Goal: Task Accomplishment & Management: Complete application form

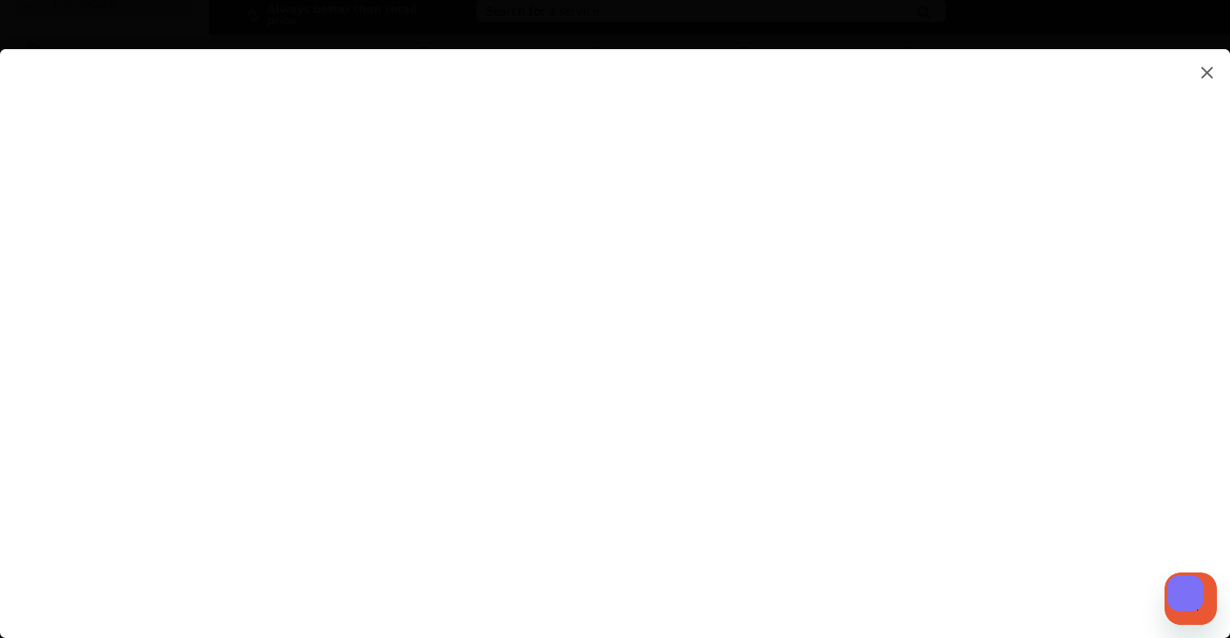
scroll to position [80, 0]
click at [945, 271] on flutter-view at bounding box center [615, 327] width 1230 height 556
click at [1061, 233] on flutter-view at bounding box center [615, 327] width 1230 height 556
click at [752, 337] on flutter-view at bounding box center [615, 327] width 1230 height 556
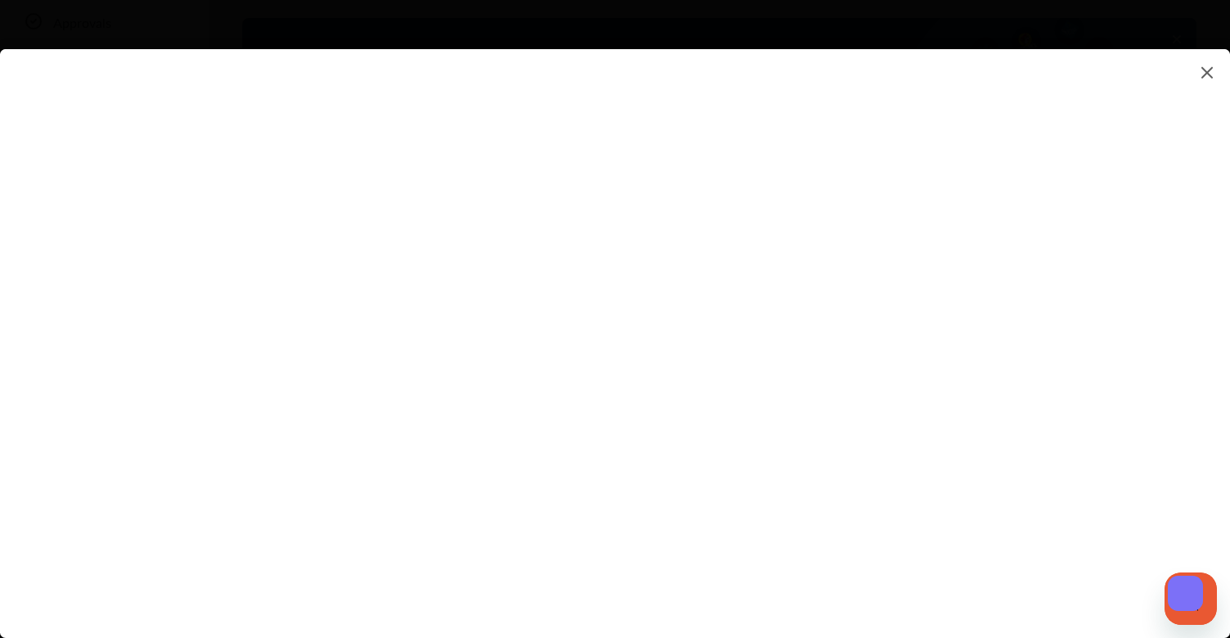
scroll to position [162, 0]
type input "**********"
click at [1061, 269] on flutter-view at bounding box center [615, 327] width 1230 height 556
click at [708, 214] on flutter-view at bounding box center [615, 327] width 1230 height 556
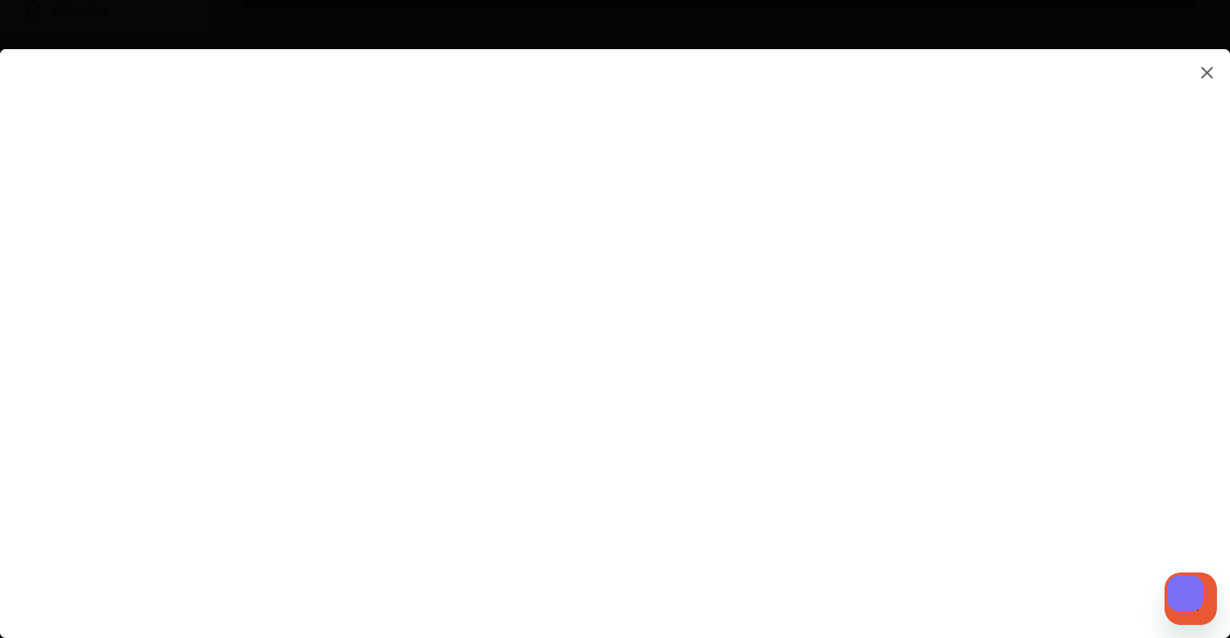
type textarea "**********"
click at [727, 313] on flutter-view at bounding box center [615, 327] width 1230 height 556
click at [1060, 334] on flutter-view at bounding box center [615, 327] width 1230 height 556
click at [717, 158] on flutter-view at bounding box center [615, 327] width 1230 height 556
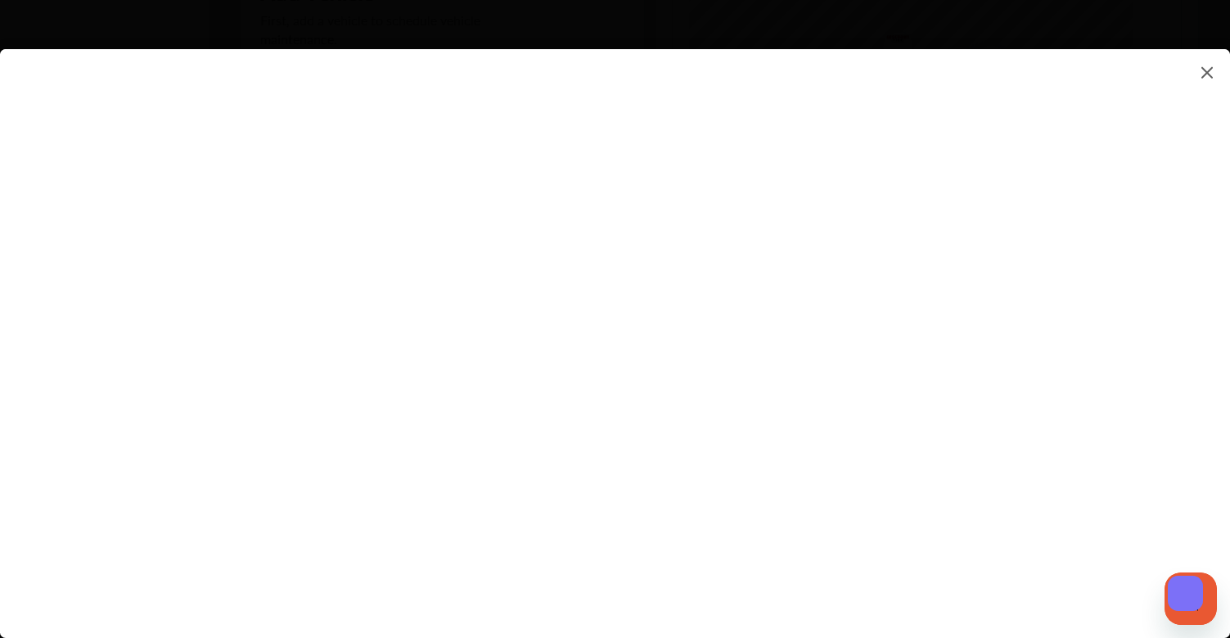
scroll to position [539, 0]
click at [820, 264] on flutter-view at bounding box center [615, 327] width 1230 height 556
click at [610, 415] on flutter-view at bounding box center [615, 327] width 1230 height 556
click at [703, 328] on flutter-view at bounding box center [615, 327] width 1230 height 556
type input "*********"
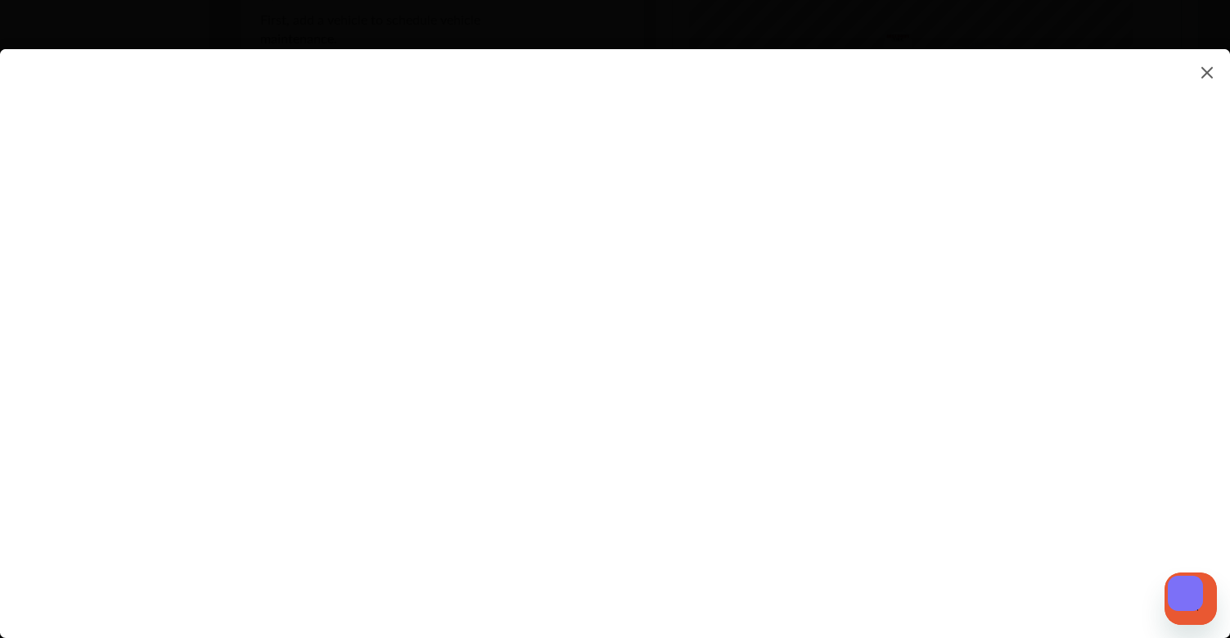
click at [707, 512] on flutter-view at bounding box center [615, 327] width 1230 height 556
click at [728, 516] on flutter-view at bounding box center [615, 327] width 1230 height 556
click at [729, 515] on flutter-view at bounding box center [615, 327] width 1230 height 556
click at [687, 543] on flutter-view at bounding box center [615, 327] width 1230 height 556
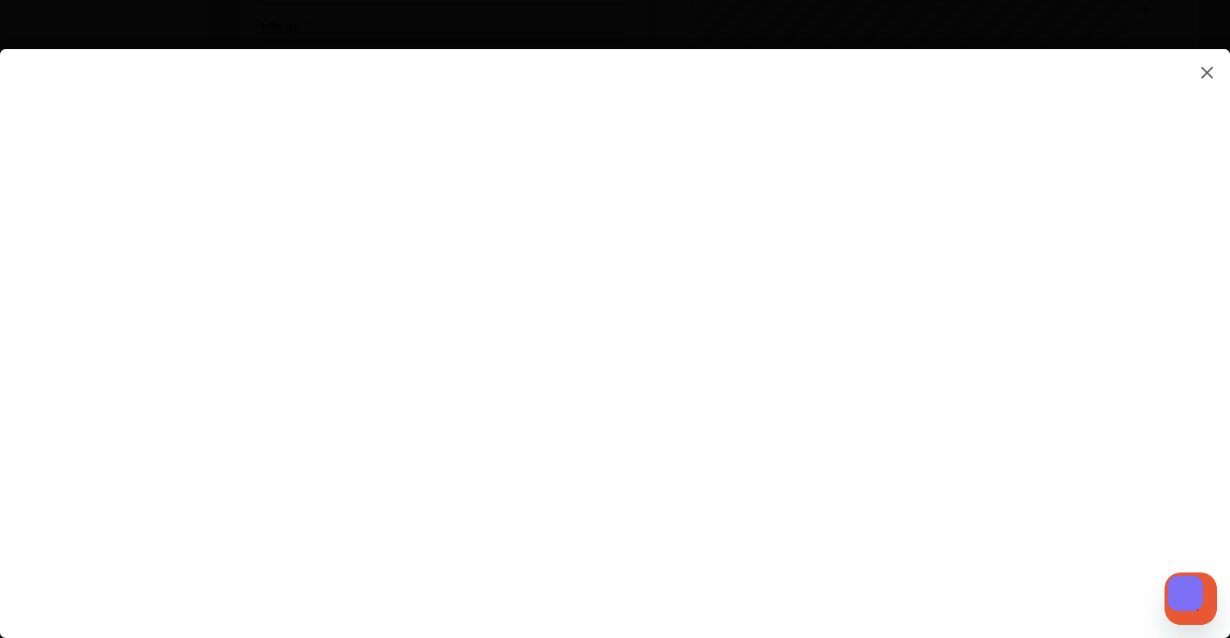
click at [892, 589] on flutter-view at bounding box center [615, 327] width 1230 height 556
